Goal: Obtain resource: Obtain resource

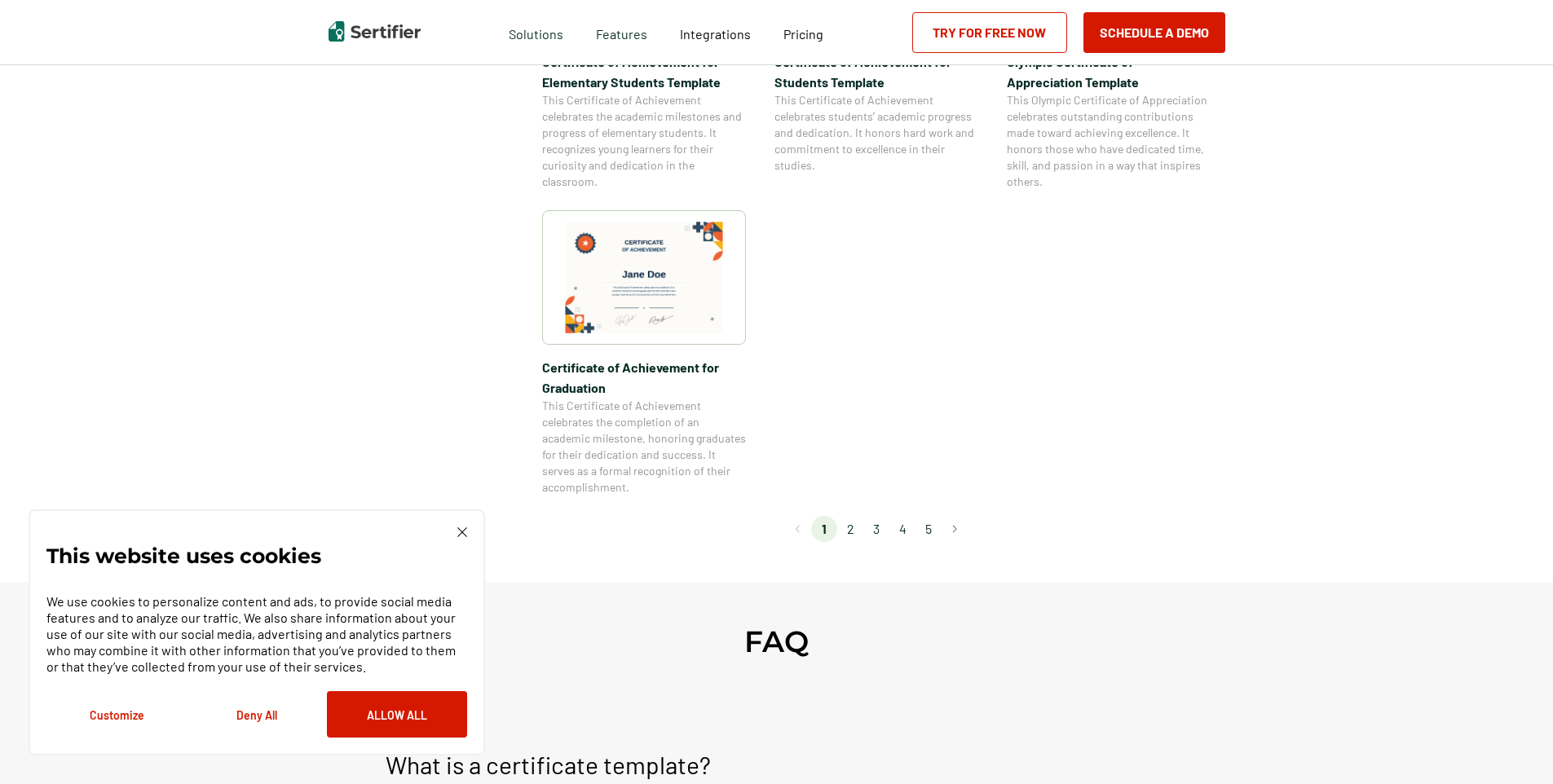
scroll to position [1386, 0]
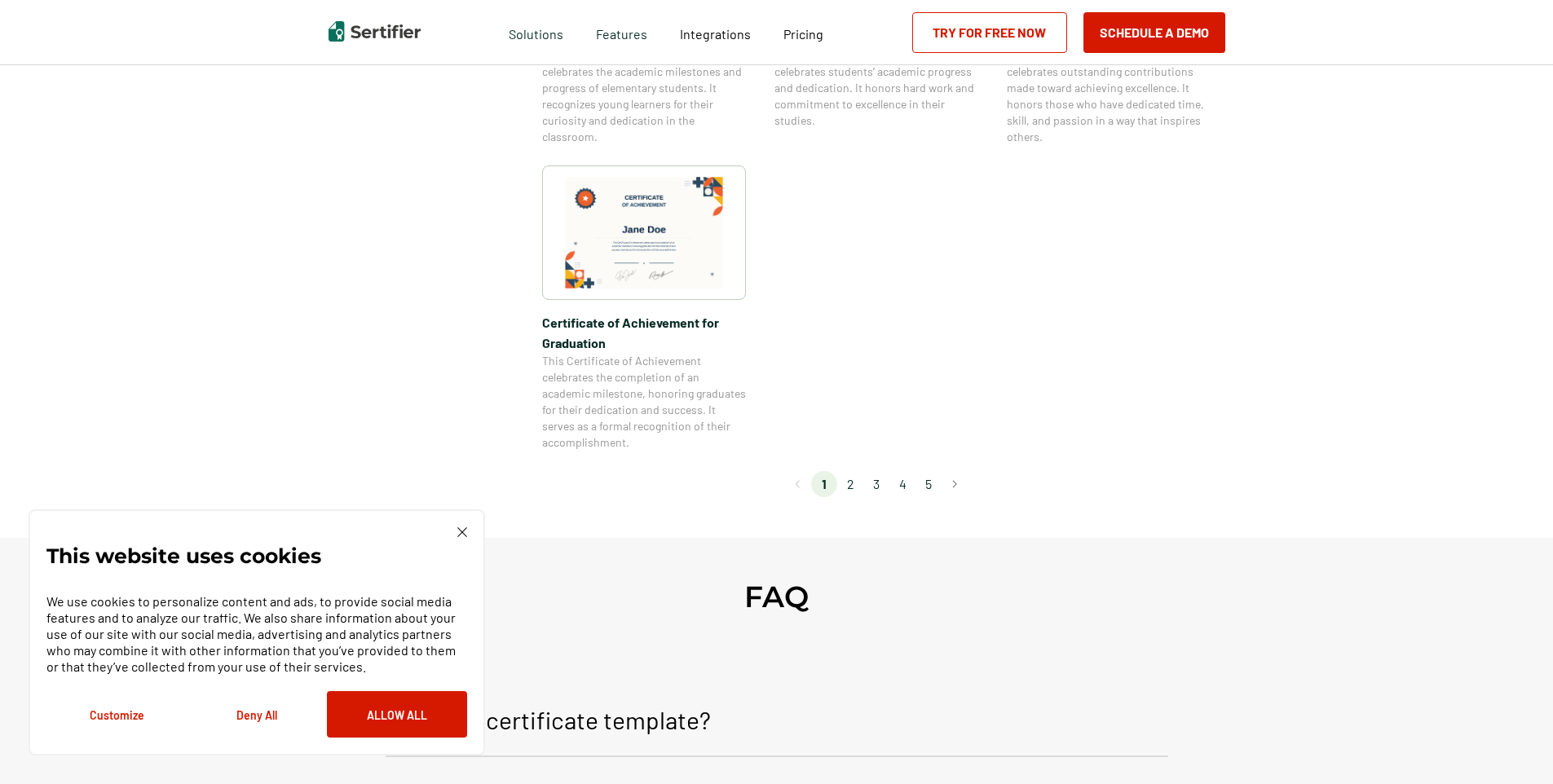
click at [852, 483] on li "2" at bounding box center [850, 484] width 26 height 26
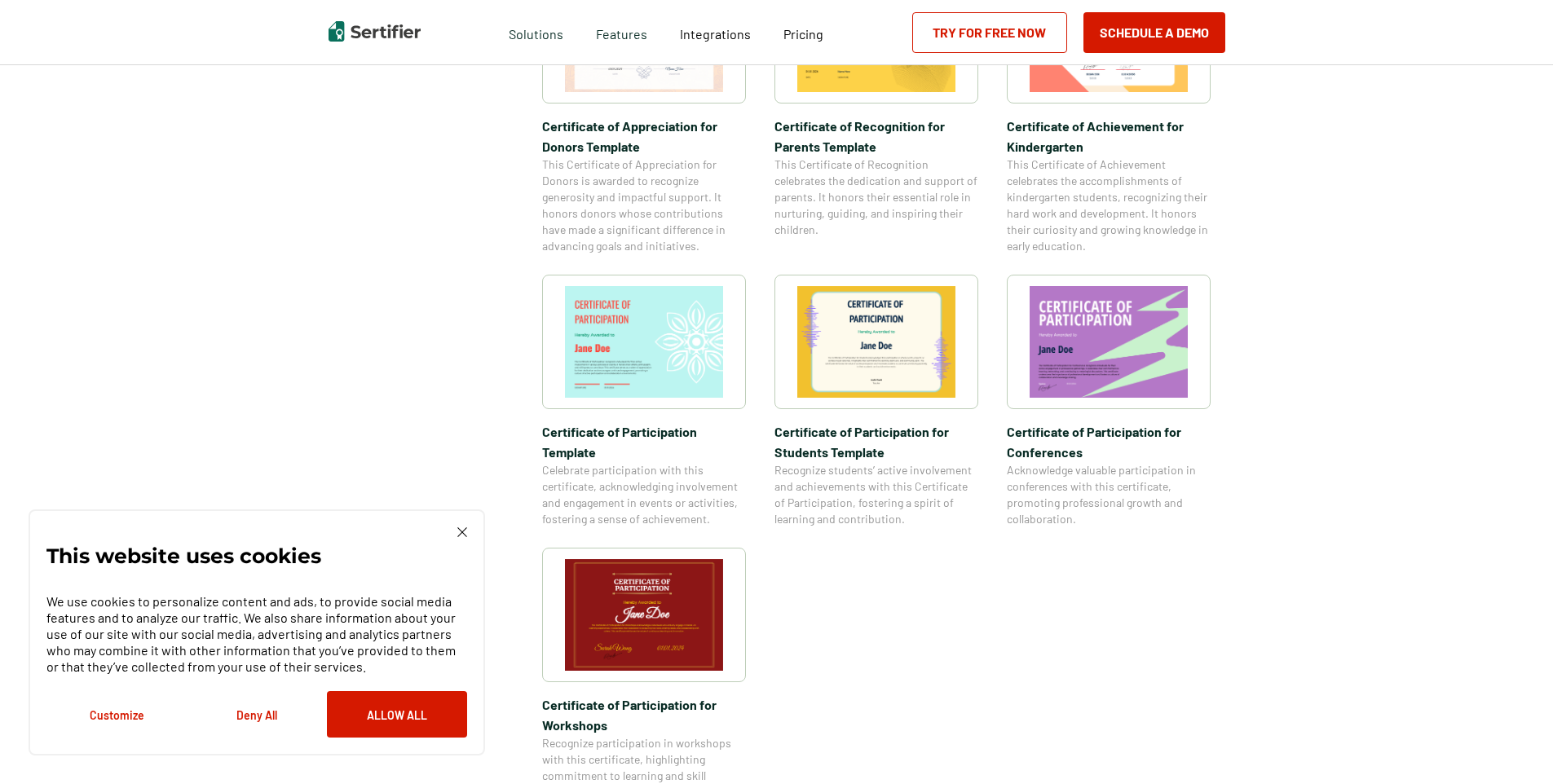
scroll to position [1141, 0]
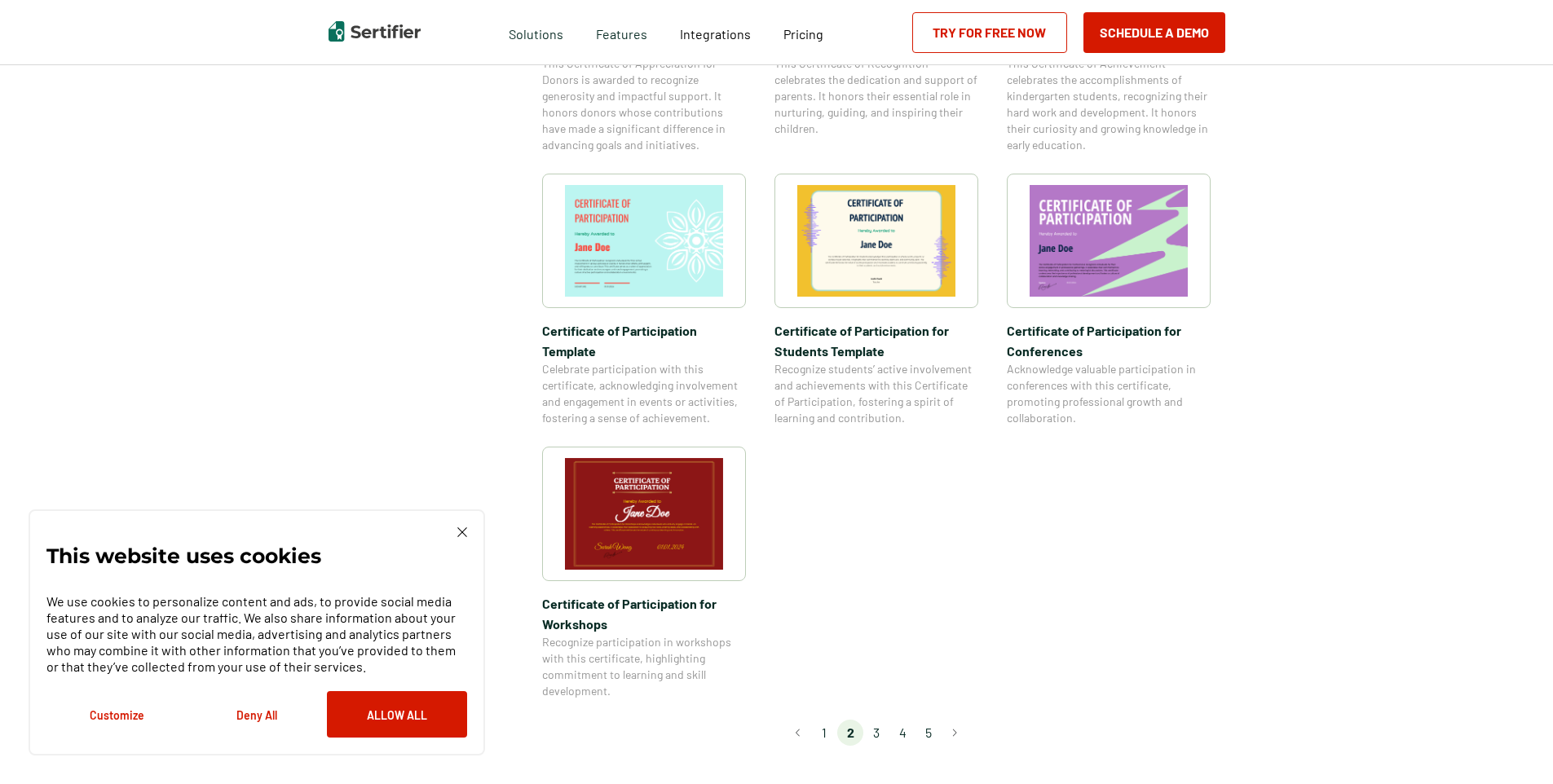
click at [881, 720] on li "3" at bounding box center [877, 733] width 26 height 26
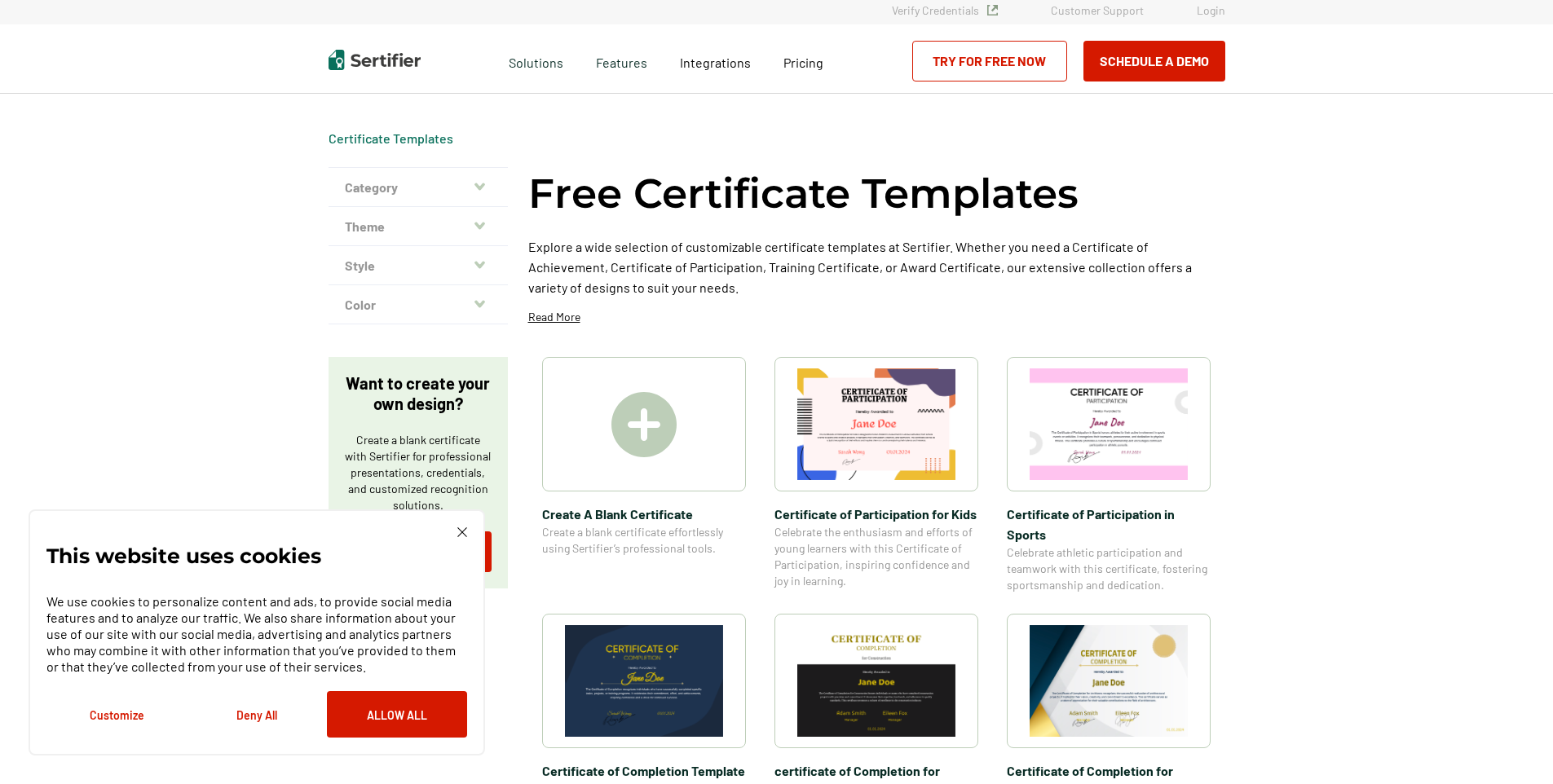
scroll to position [0, 0]
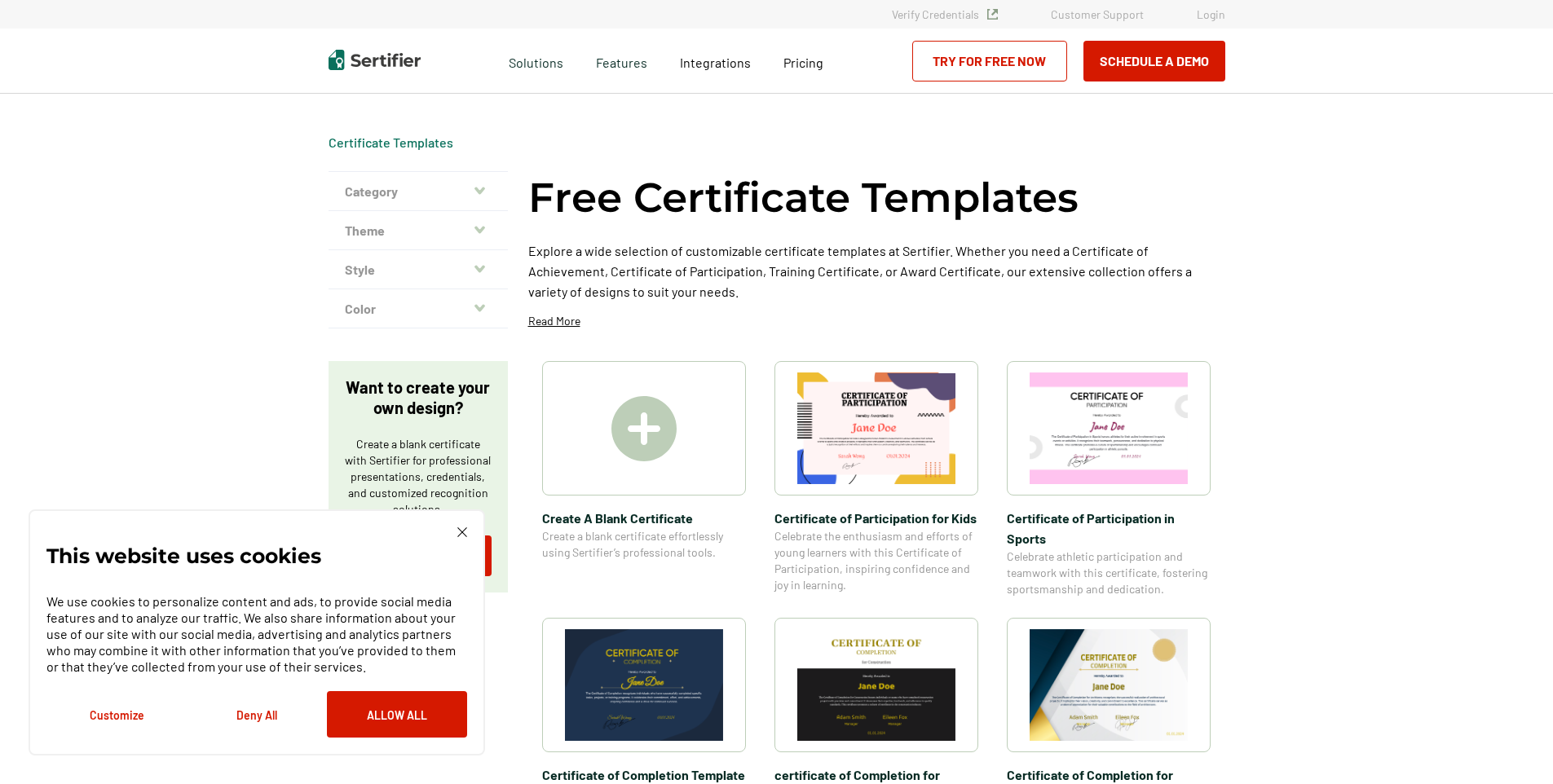
click at [642, 430] on img at bounding box center [644, 428] width 65 height 65
click at [467, 537] on div "This website uses cookies We use cookies to personalize content and ads, to pro…" at bounding box center [256, 633] width 457 height 246
click at [462, 534] on img at bounding box center [462, 532] width 9 height 9
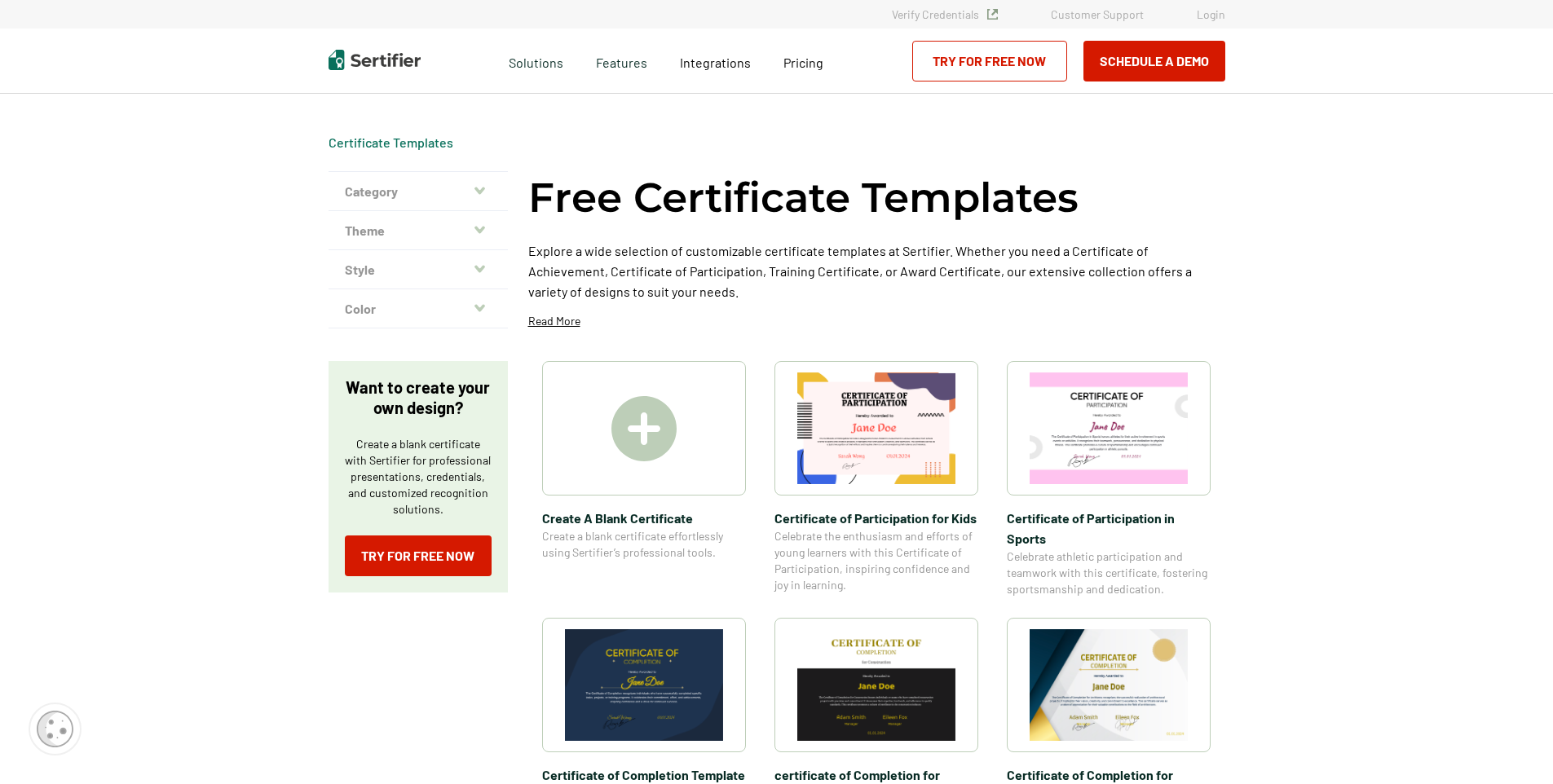
click at [482, 268] on icon "button" at bounding box center [480, 270] width 10 height 13
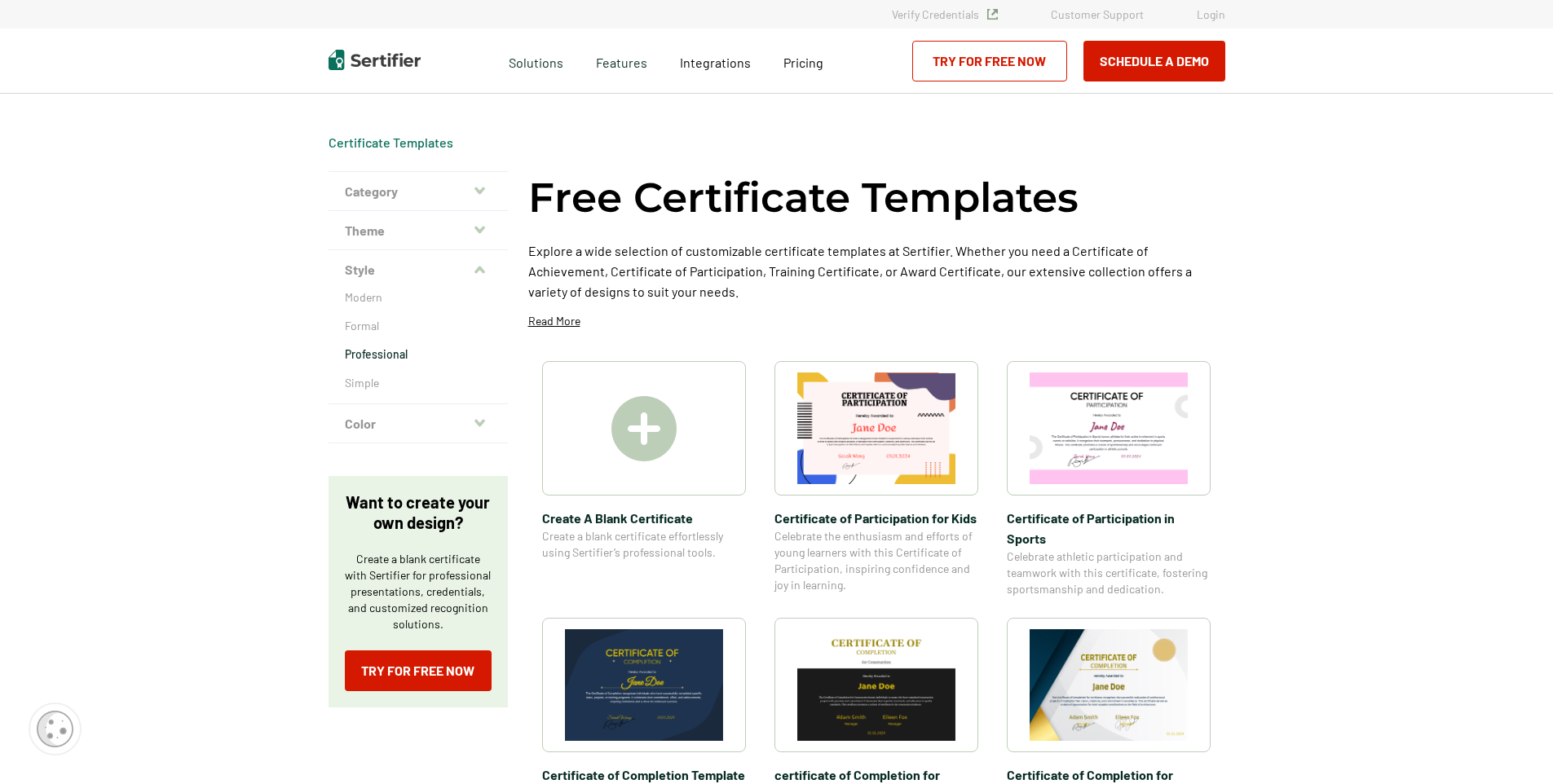
click at [403, 347] on p "Professional" at bounding box center [418, 354] width 147 height 16
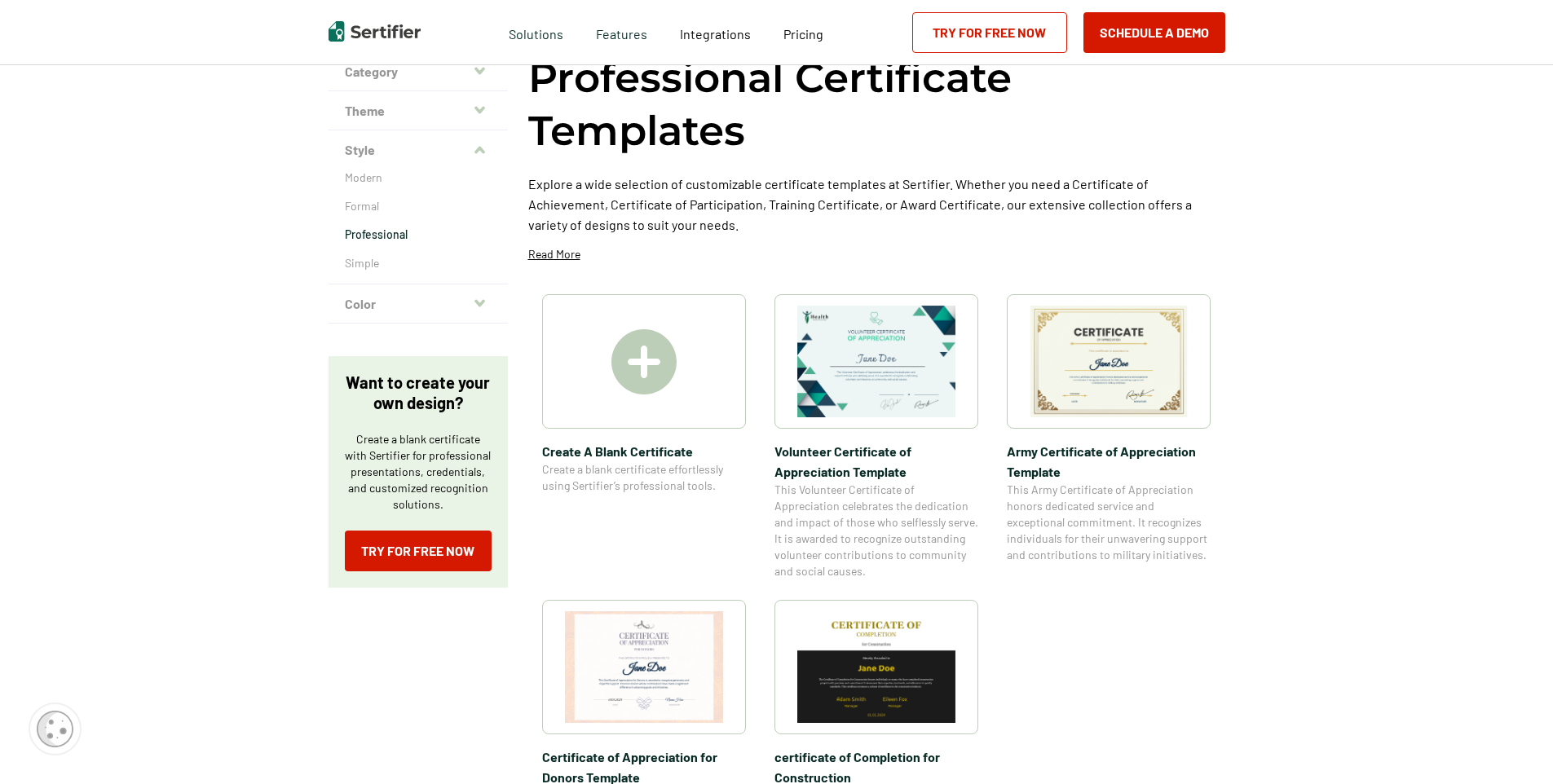
scroll to position [163, 0]
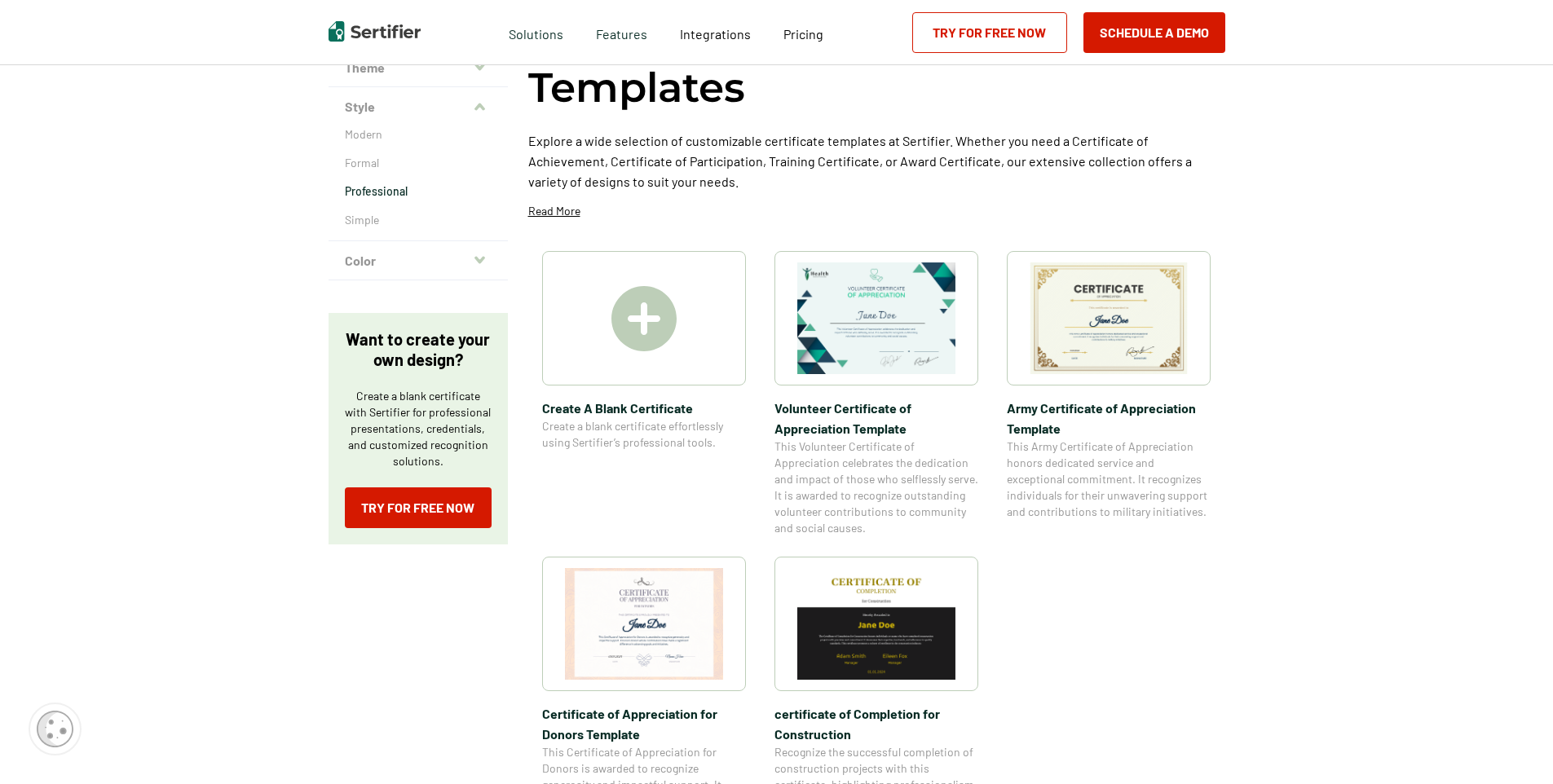
click at [913, 323] on img at bounding box center [876, 319] width 158 height 112
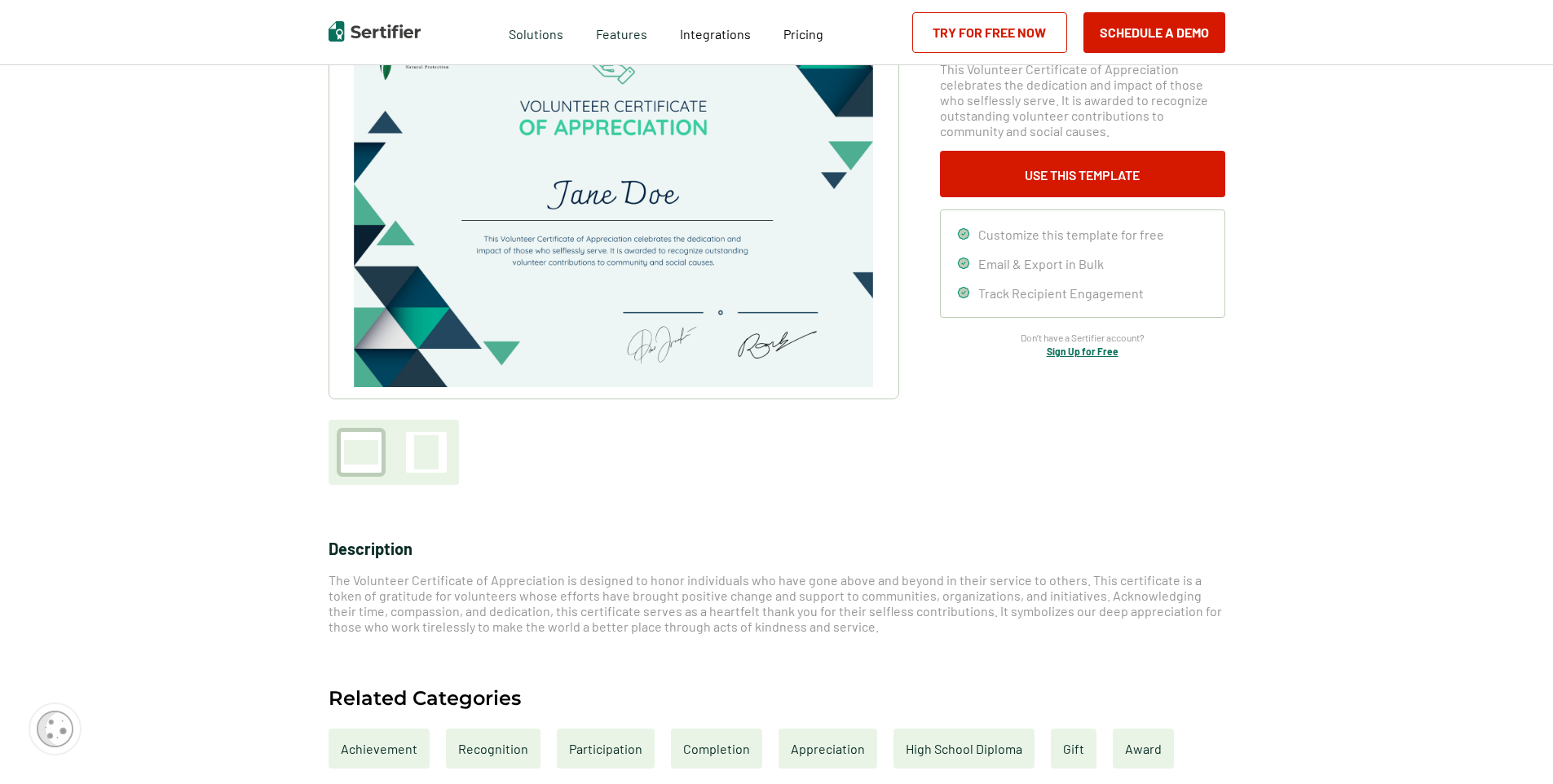
scroll to position [245, 0]
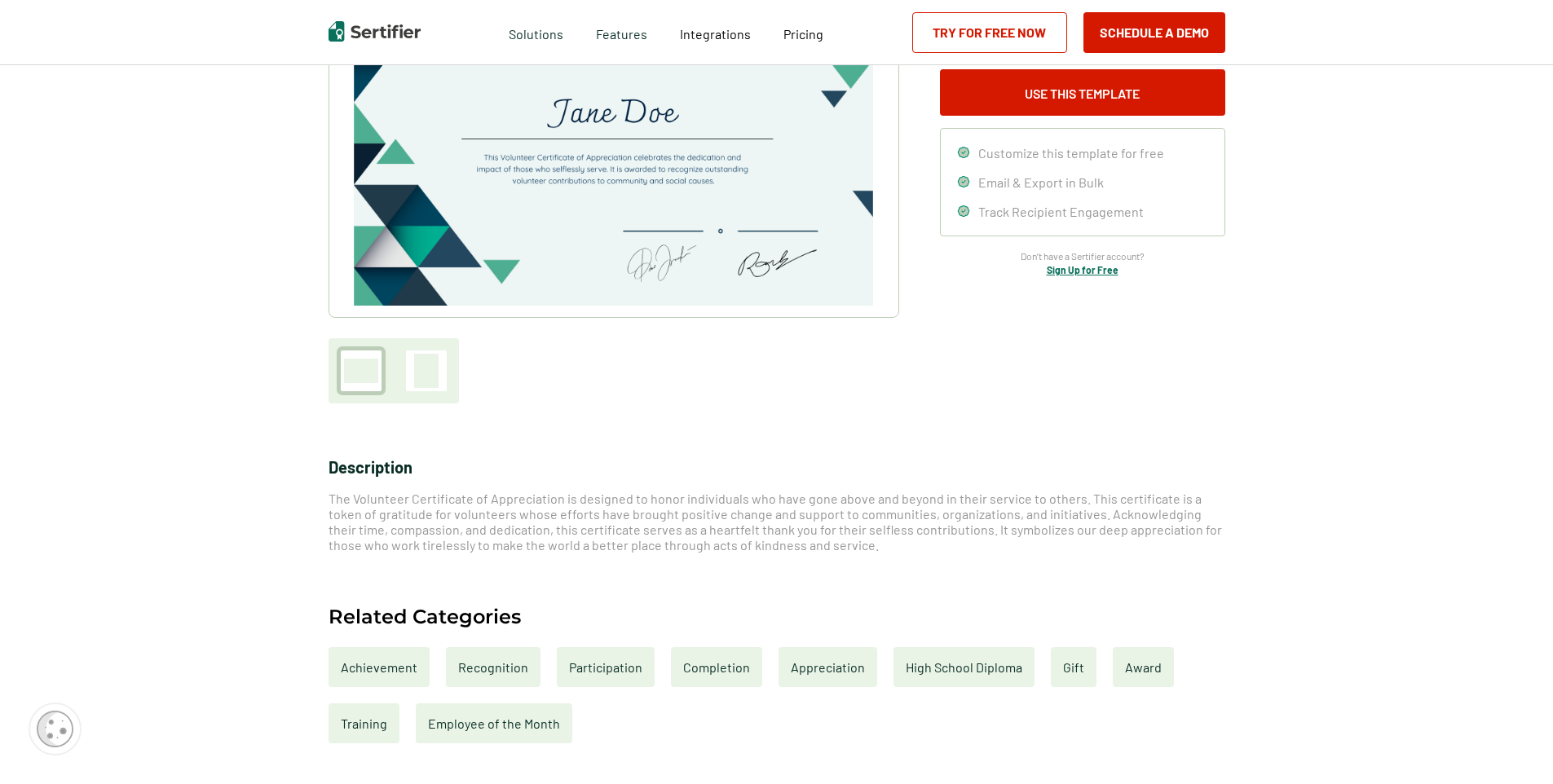
click at [382, 722] on div "Training" at bounding box center [363, 723] width 71 height 40
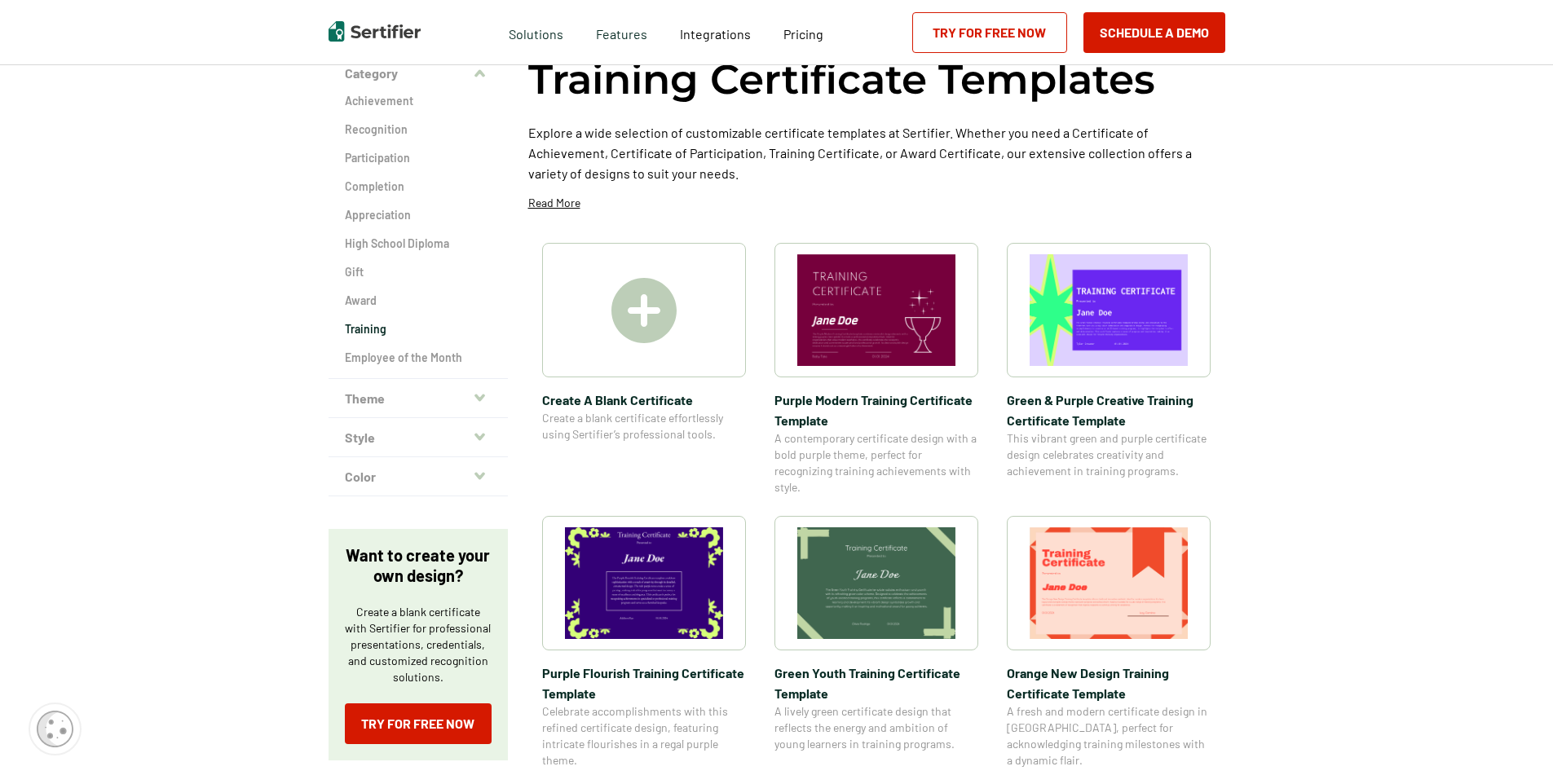
scroll to position [81, 0]
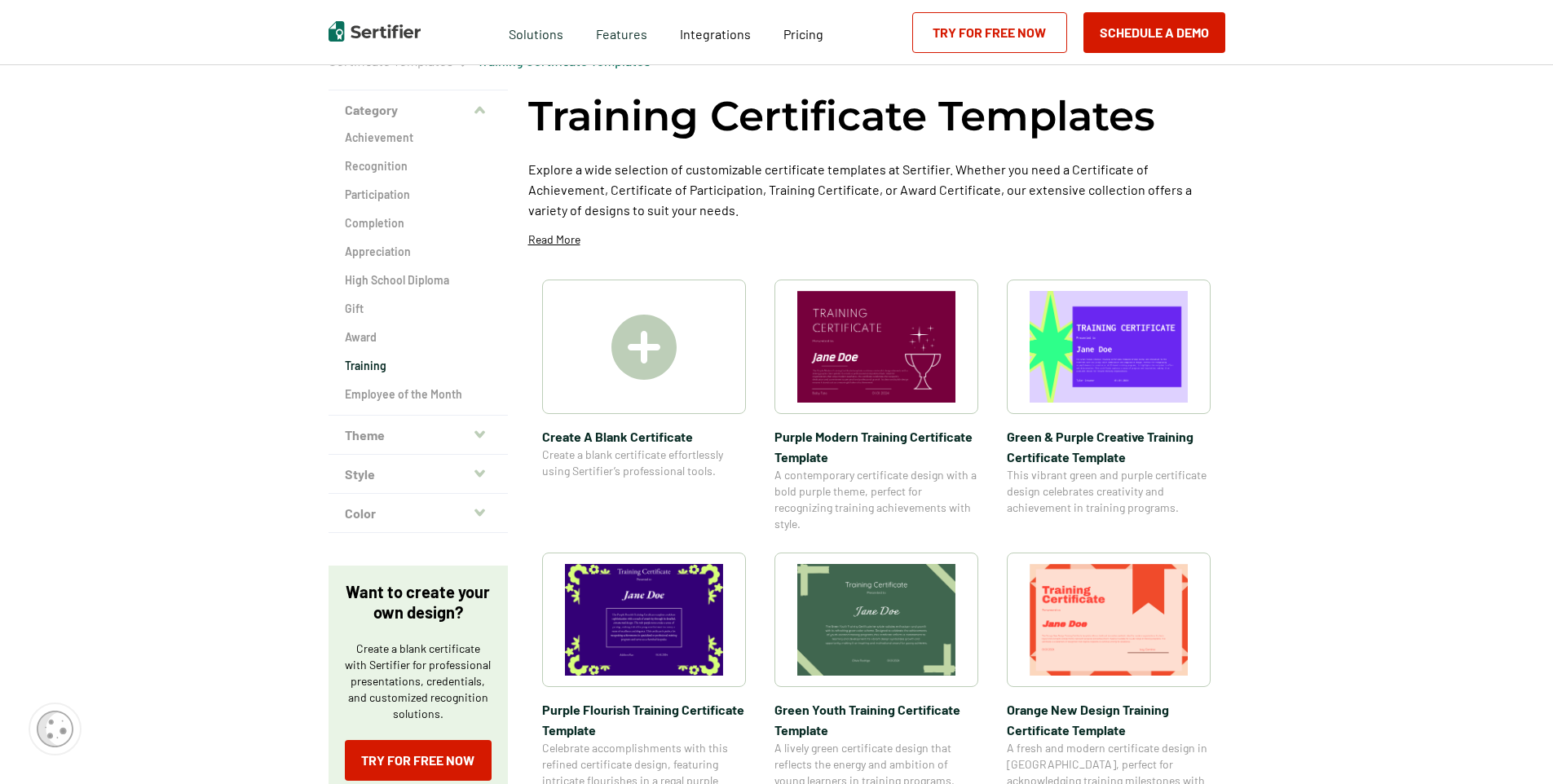
click at [881, 595] on img at bounding box center [876, 620] width 158 height 112
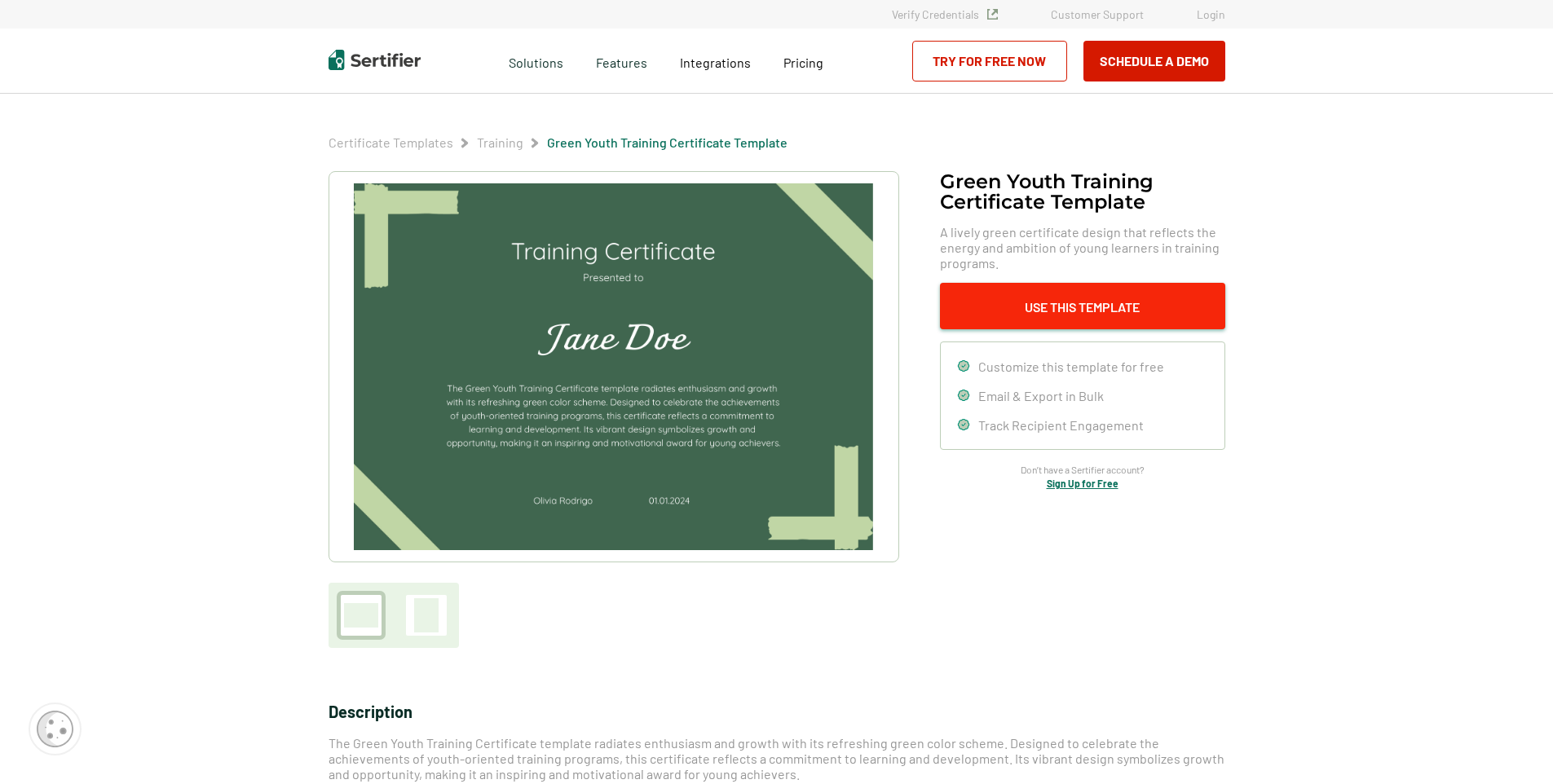
click at [1060, 306] on button "Use This Template" at bounding box center [1083, 305] width 286 height 46
click at [1058, 370] on span "Customize this template for free" at bounding box center [1072, 366] width 186 height 15
click at [1061, 364] on span "Customize this template for free" at bounding box center [1072, 366] width 186 height 15
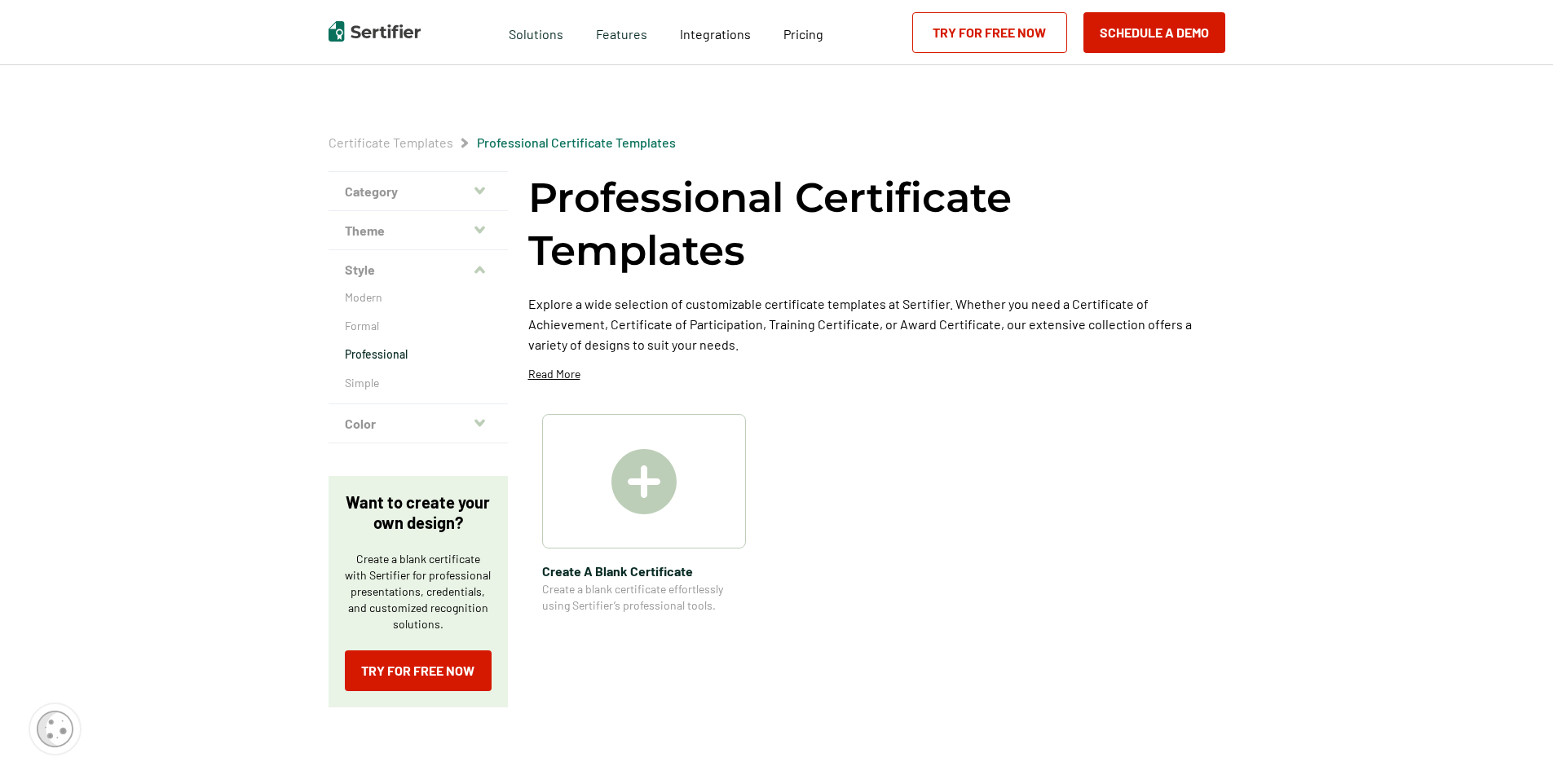
scroll to position [163, 0]
